Goal: Check status: Check status

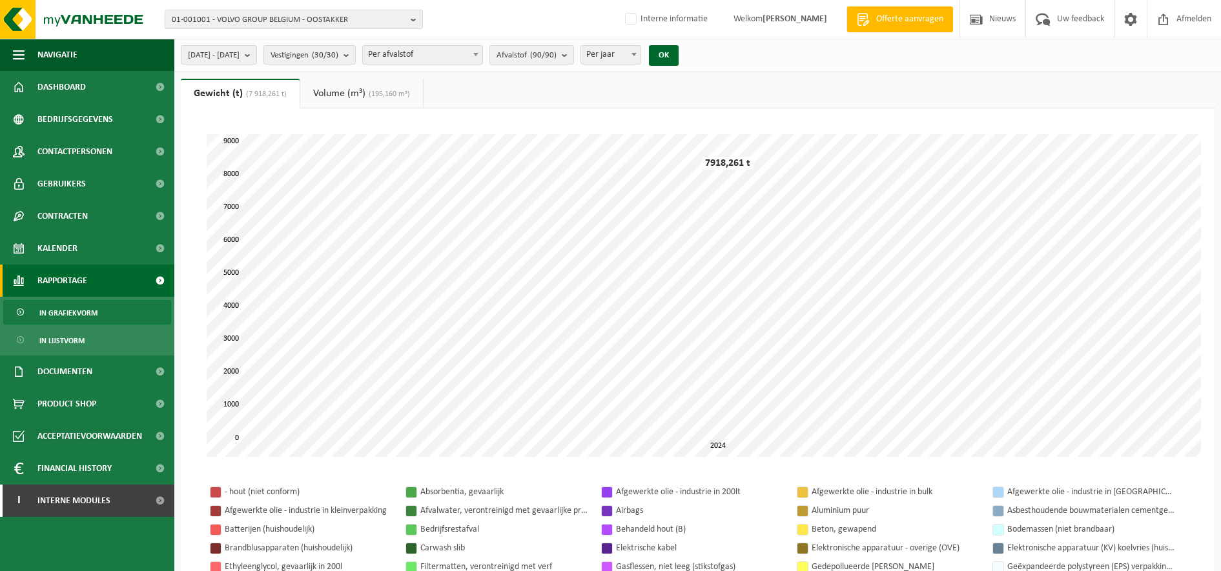
select select "3"
click at [289, 7] on div "01-001001 - VOLVO GROUP BELGIUM - OOSTAKKER 01-001001 - VOLVO GROUP BELGIUM - O…" at bounding box center [610, 19] width 1221 height 39
click at [301, 21] on span "01-001001 - VOLVO GROUP BELGIUM - OOSTAKKER" at bounding box center [289, 19] width 234 height 19
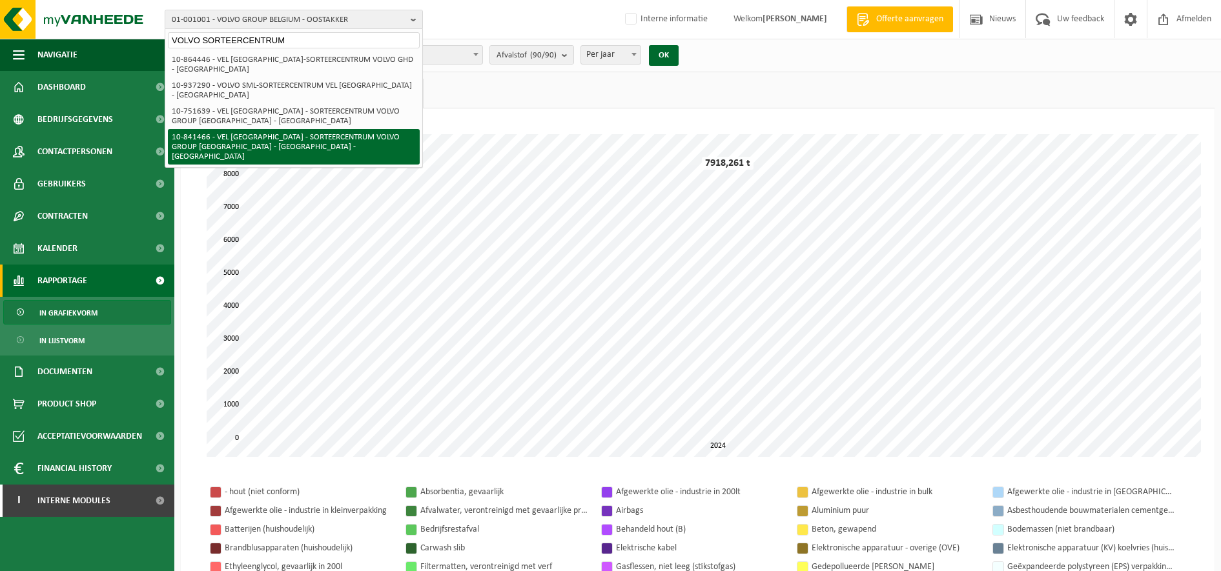
type input "VOLVO SORTEERCENTRUM"
click at [278, 134] on li "10-841466 - VEL [GEOGRAPHIC_DATA] - SORTEERCENTRUM VOLVO GROUP [GEOGRAPHIC_DATA…" at bounding box center [294, 147] width 252 height 36
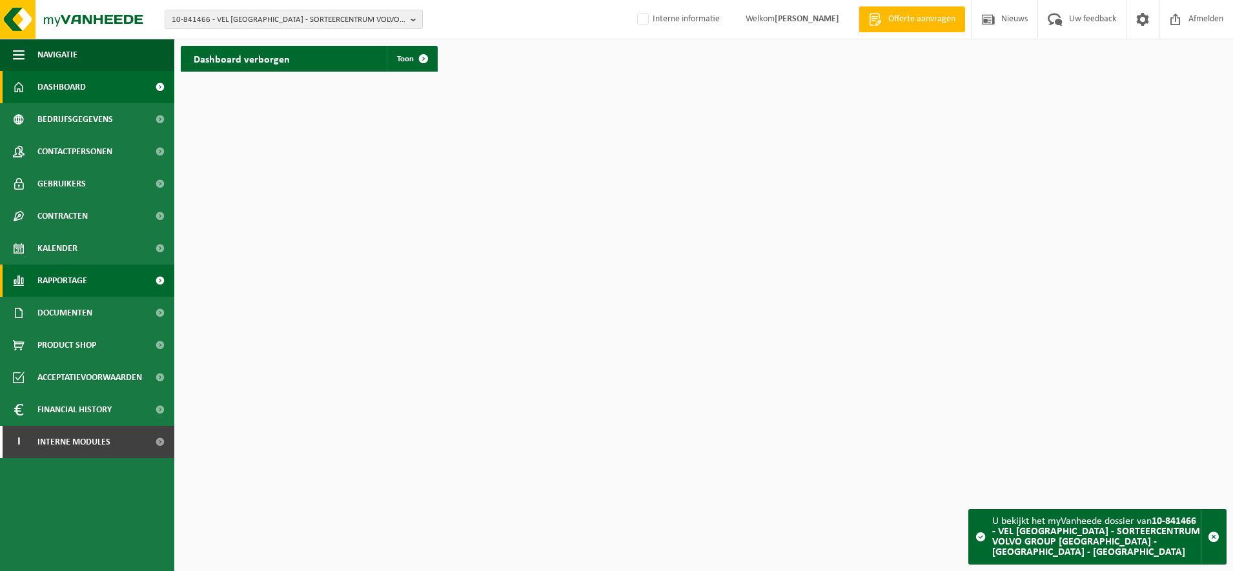
click at [85, 283] on span "Rapportage" at bounding box center [62, 281] width 50 height 32
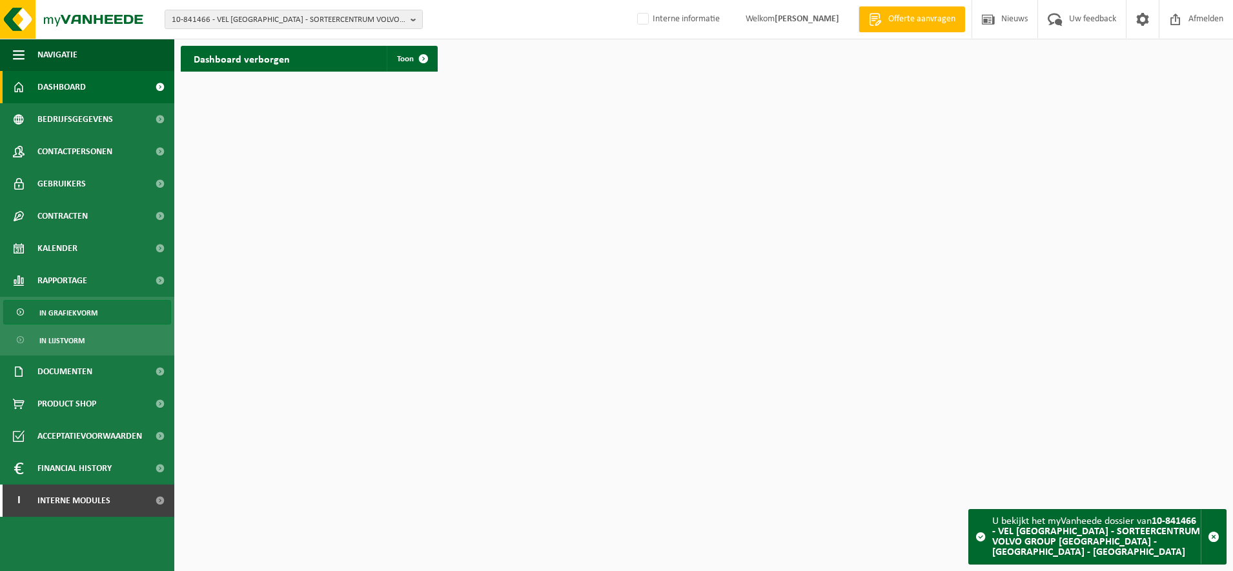
click at [87, 313] on span "In grafiekvorm" at bounding box center [68, 313] width 58 height 25
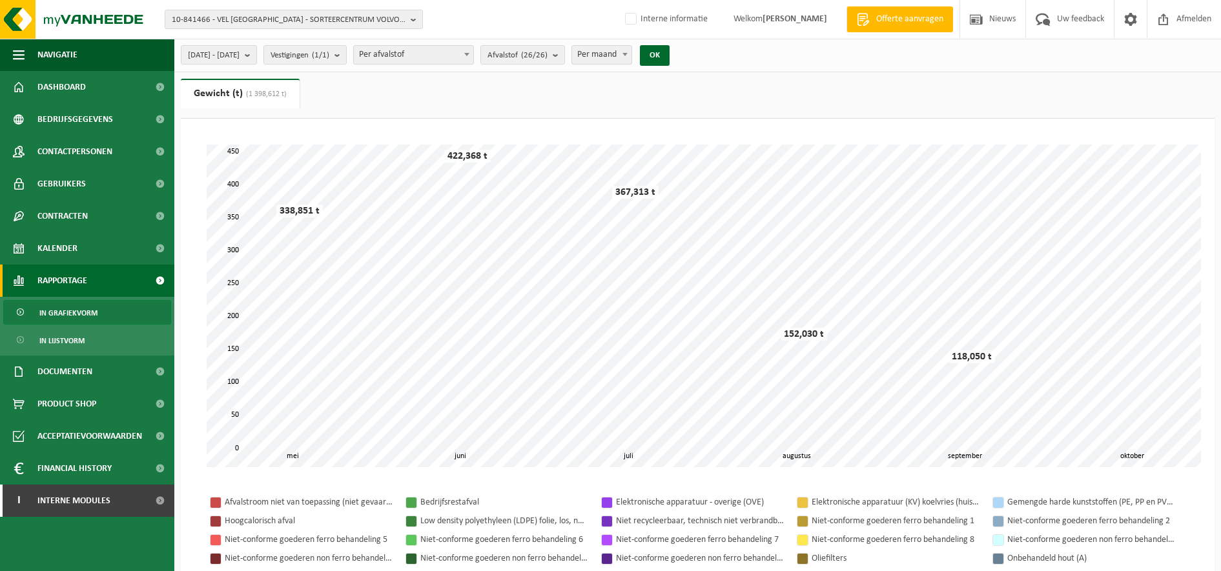
click at [631, 54] on span "Per maand" at bounding box center [601, 55] width 59 height 18
select select "3"
drag, startPoint x: 241, startPoint y: 52, endPoint x: 251, endPoint y: 96, distance: 45.6
click at [240, 52] on span "[DATE] - [DATE]" at bounding box center [214, 55] width 52 height 19
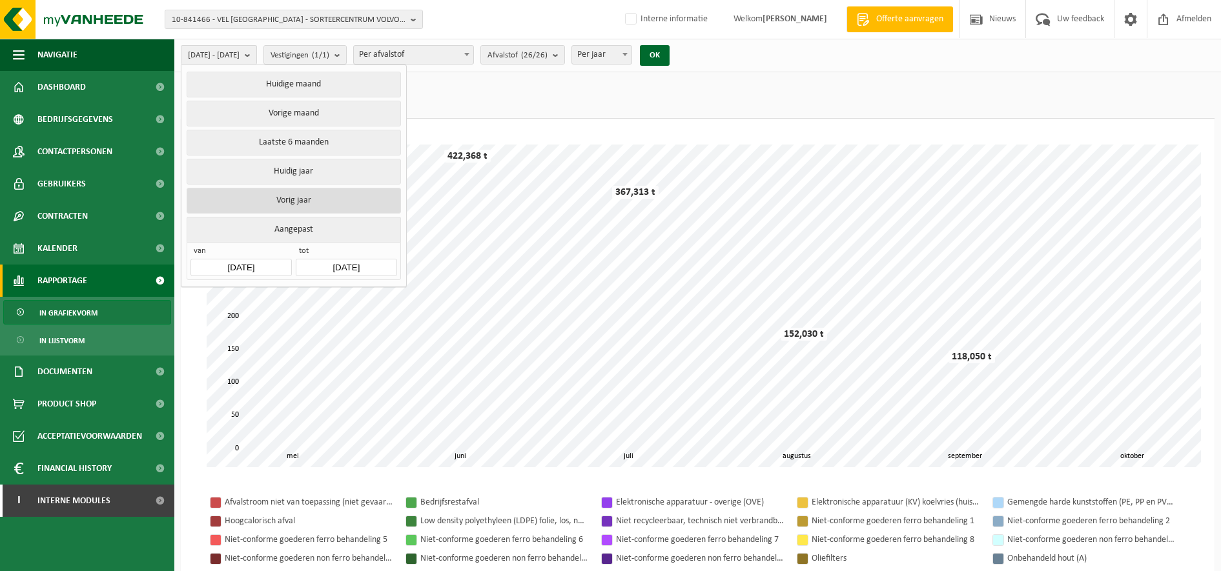
click at [284, 198] on button "Vorig jaar" at bounding box center [294, 201] width 214 height 26
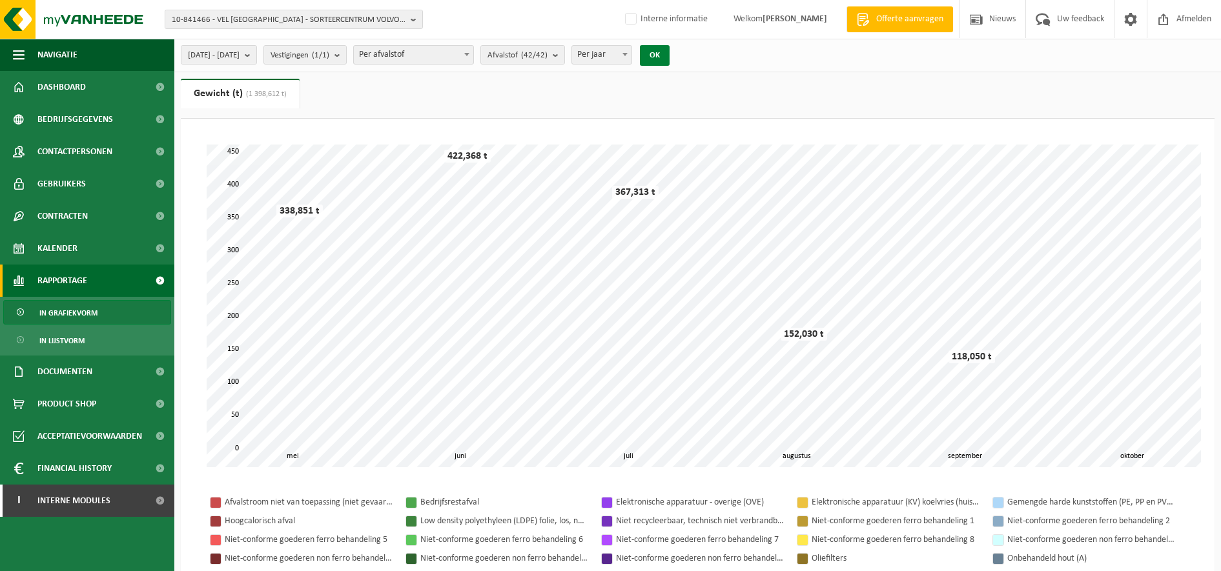
click at [669, 49] on button "OK" at bounding box center [655, 55] width 30 height 21
